Goal: Find specific fact: Find specific fact

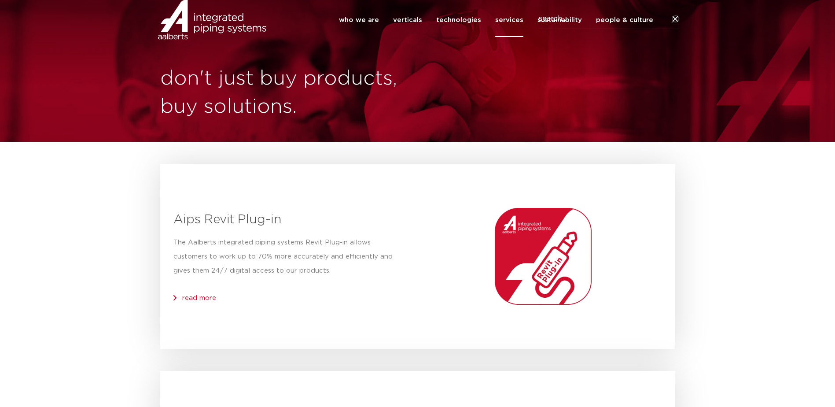
click at [675, 25] on icon at bounding box center [674, 19] width 11 height 11
click at [592, 29] on input "Search" at bounding box center [609, 19] width 141 height 20
type input "6110401"
click button "Search" at bounding box center [0, 0] width 0 height 0
